Goal: Find specific page/section: Find specific page/section

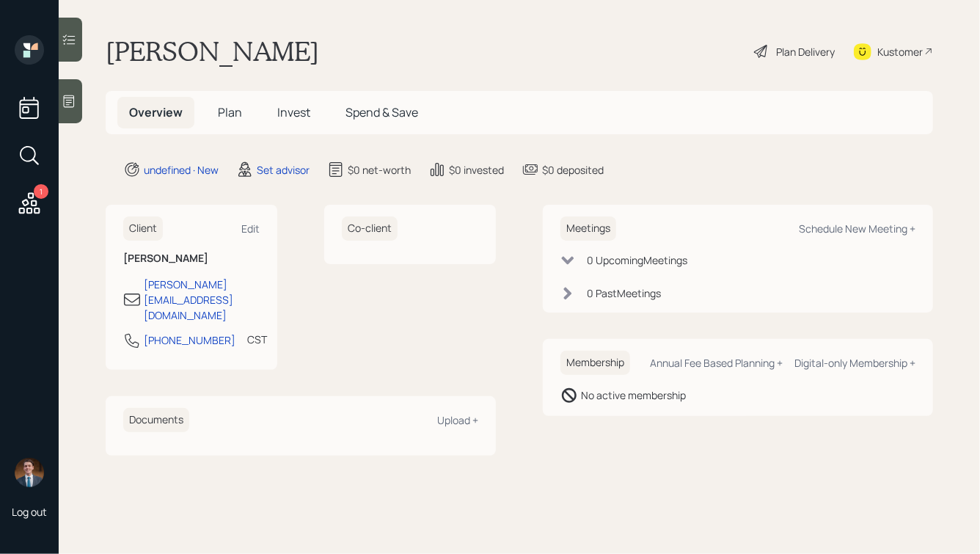
click at [68, 97] on icon at bounding box center [69, 101] width 15 height 15
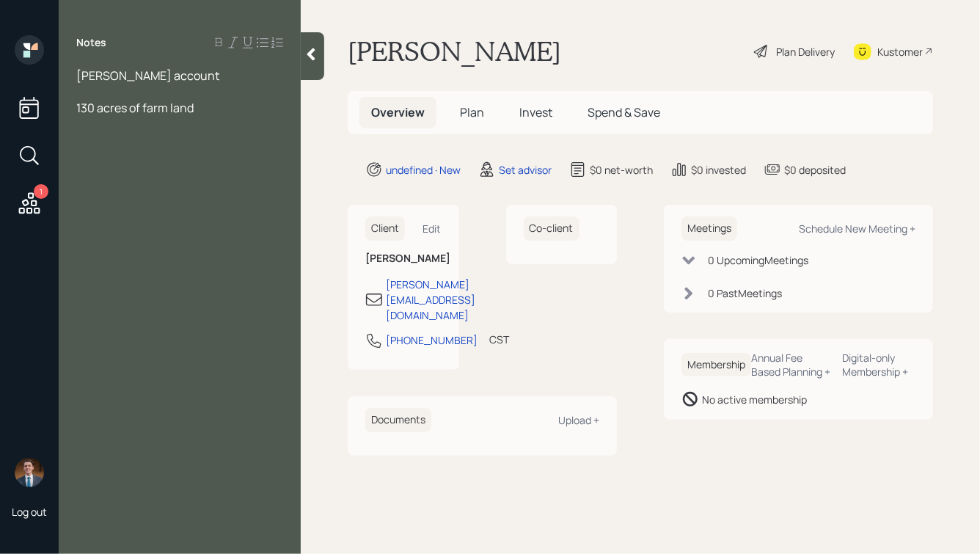
click at [76, 74] on span "[PERSON_NAME] account" at bounding box center [147, 76] width 143 height 16
click at [111, 72] on div at bounding box center [179, 76] width 207 height 16
click at [187, 108] on div "[PERSON_NAME] account" at bounding box center [179, 108] width 207 height 16
click at [121, 68] on div at bounding box center [179, 76] width 207 height 16
click at [189, 109] on div "[PERSON_NAME] account" at bounding box center [179, 108] width 207 height 16
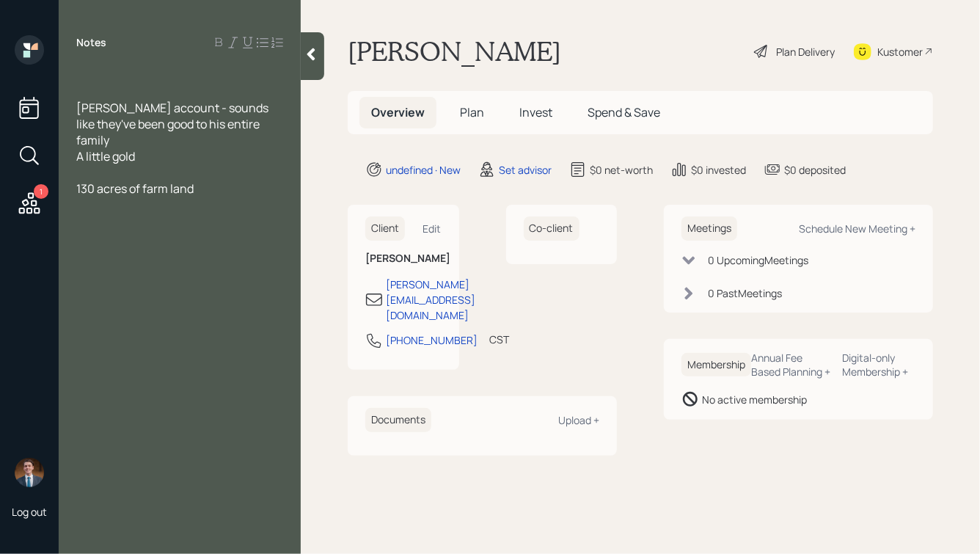
click at [217, 181] on div "130 acres of farm land" at bounding box center [179, 189] width 207 height 16
click at [178, 70] on div at bounding box center [179, 76] width 207 height 16
click at [314, 54] on icon at bounding box center [311, 54] width 15 height 15
